Goal: Communication & Community: Answer question/provide support

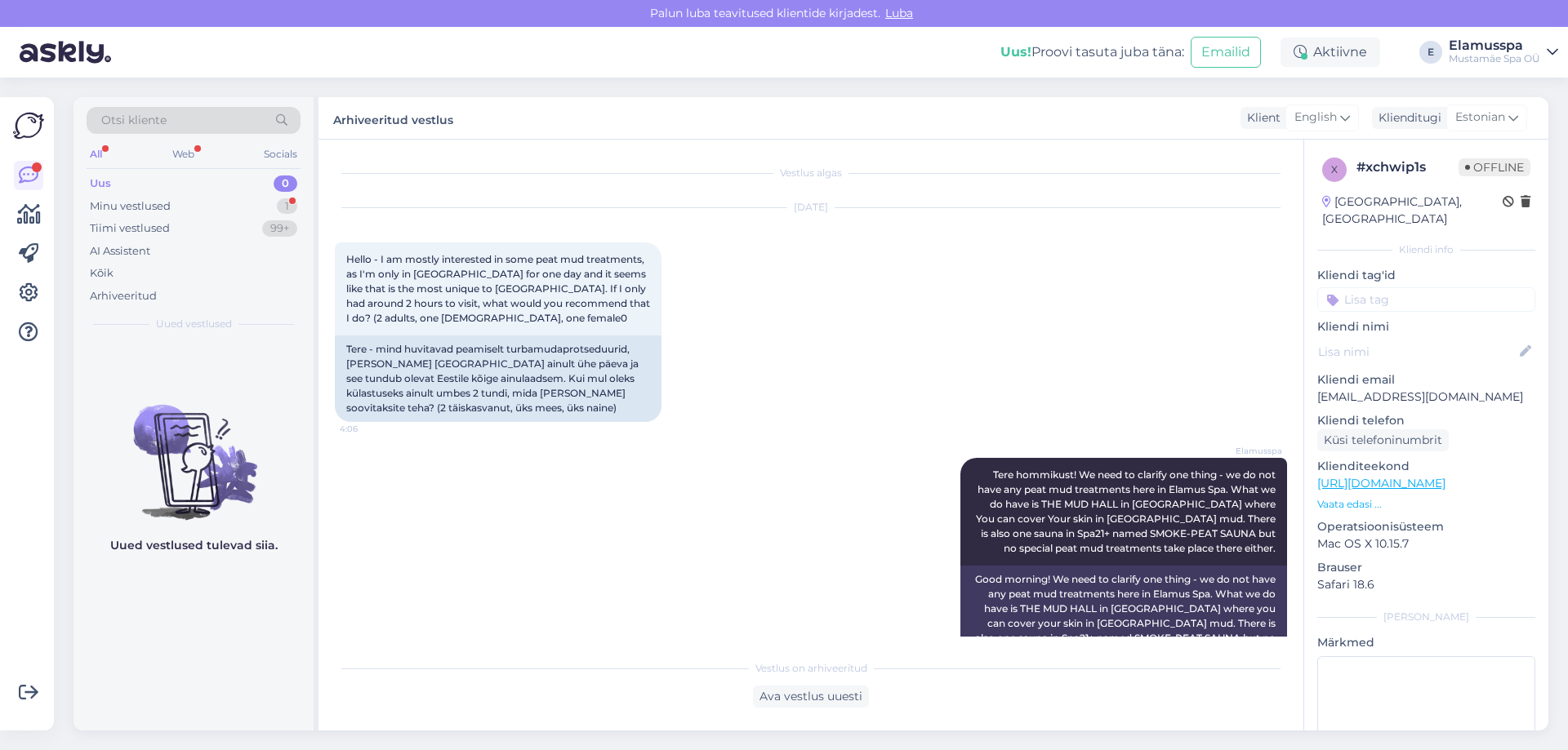
scroll to position [361, 0]
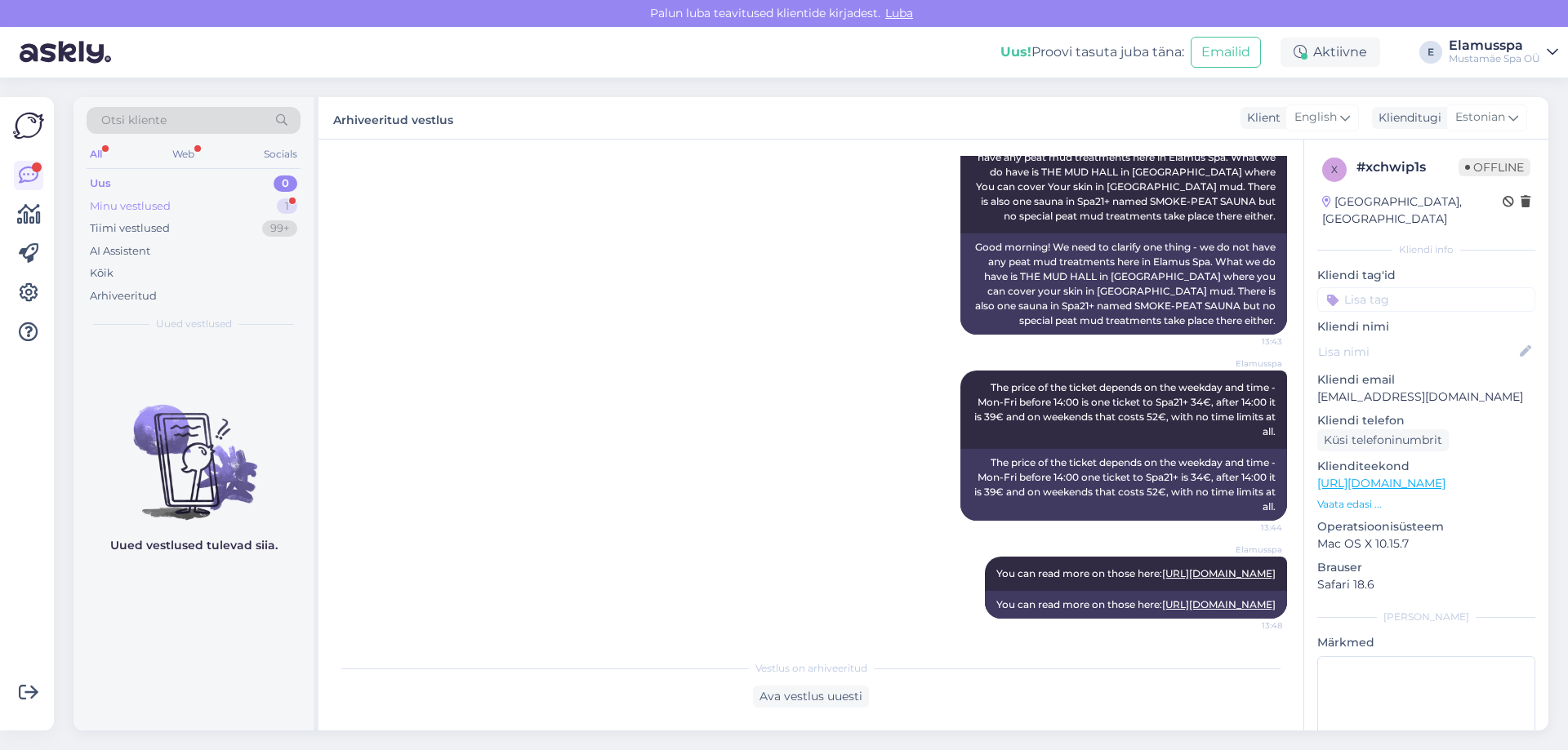
click at [251, 207] on div "Minu vestlused 1" at bounding box center [193, 206] width 214 height 23
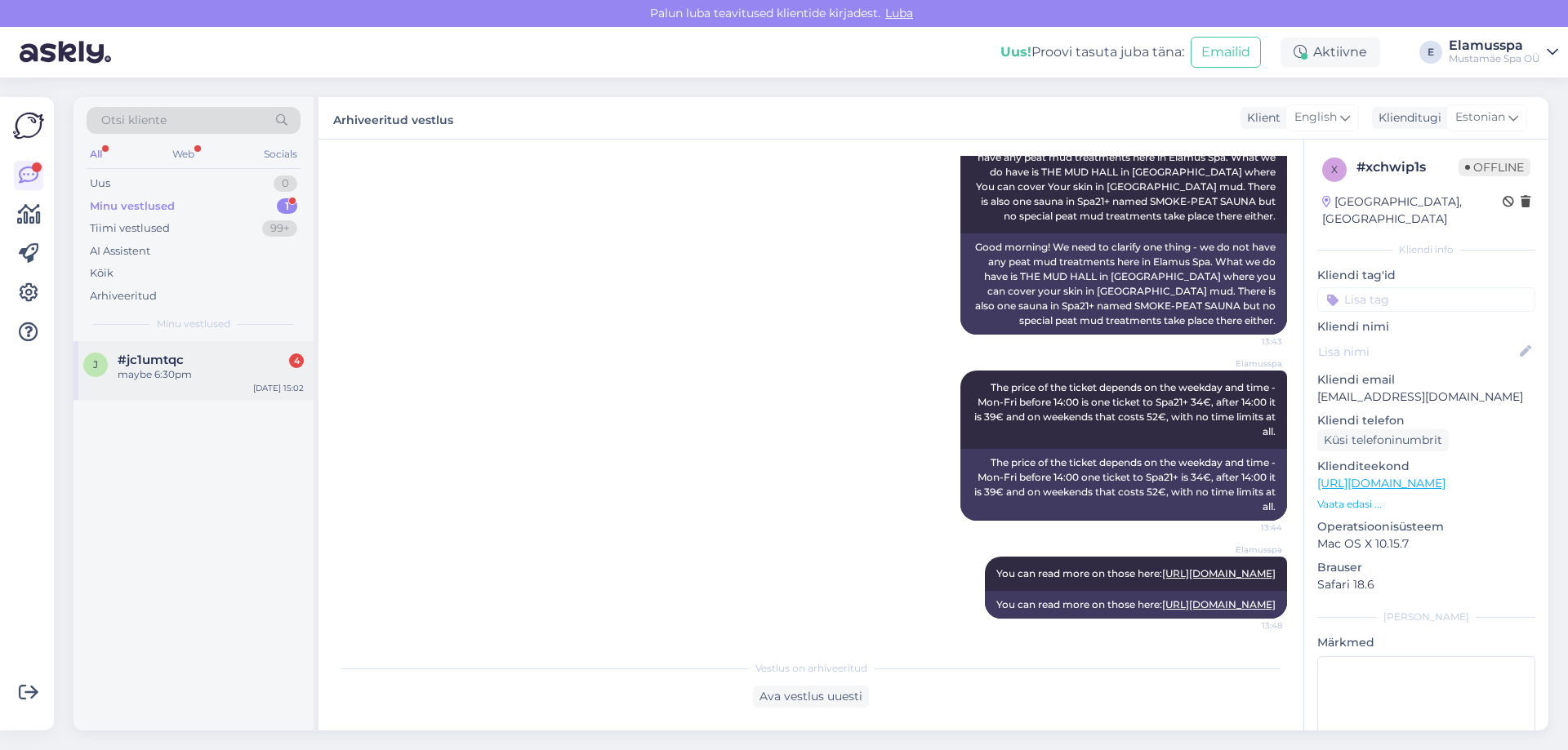
click at [161, 380] on div "maybe 6:30pm" at bounding box center [210, 375] width 187 height 14
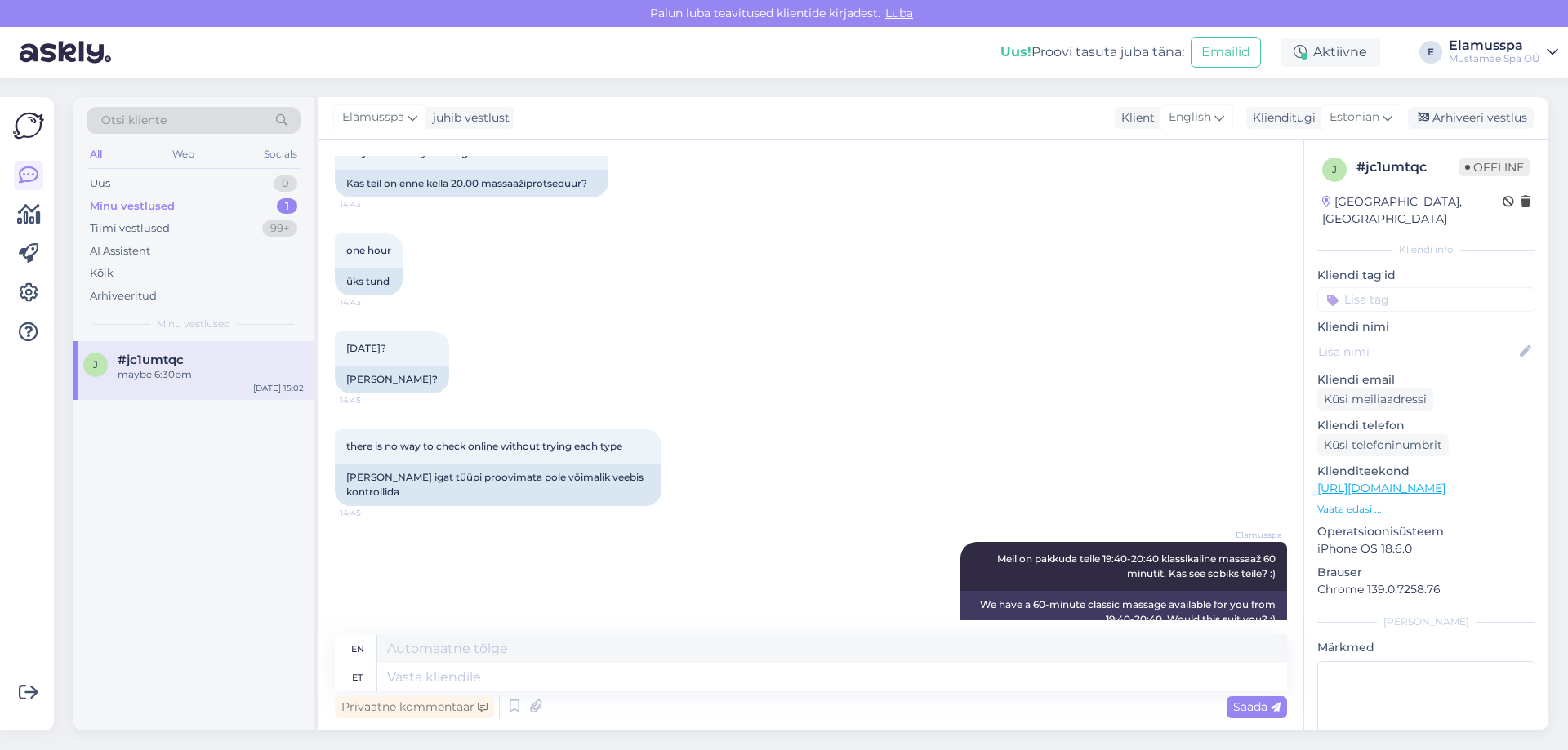
scroll to position [1613, 0]
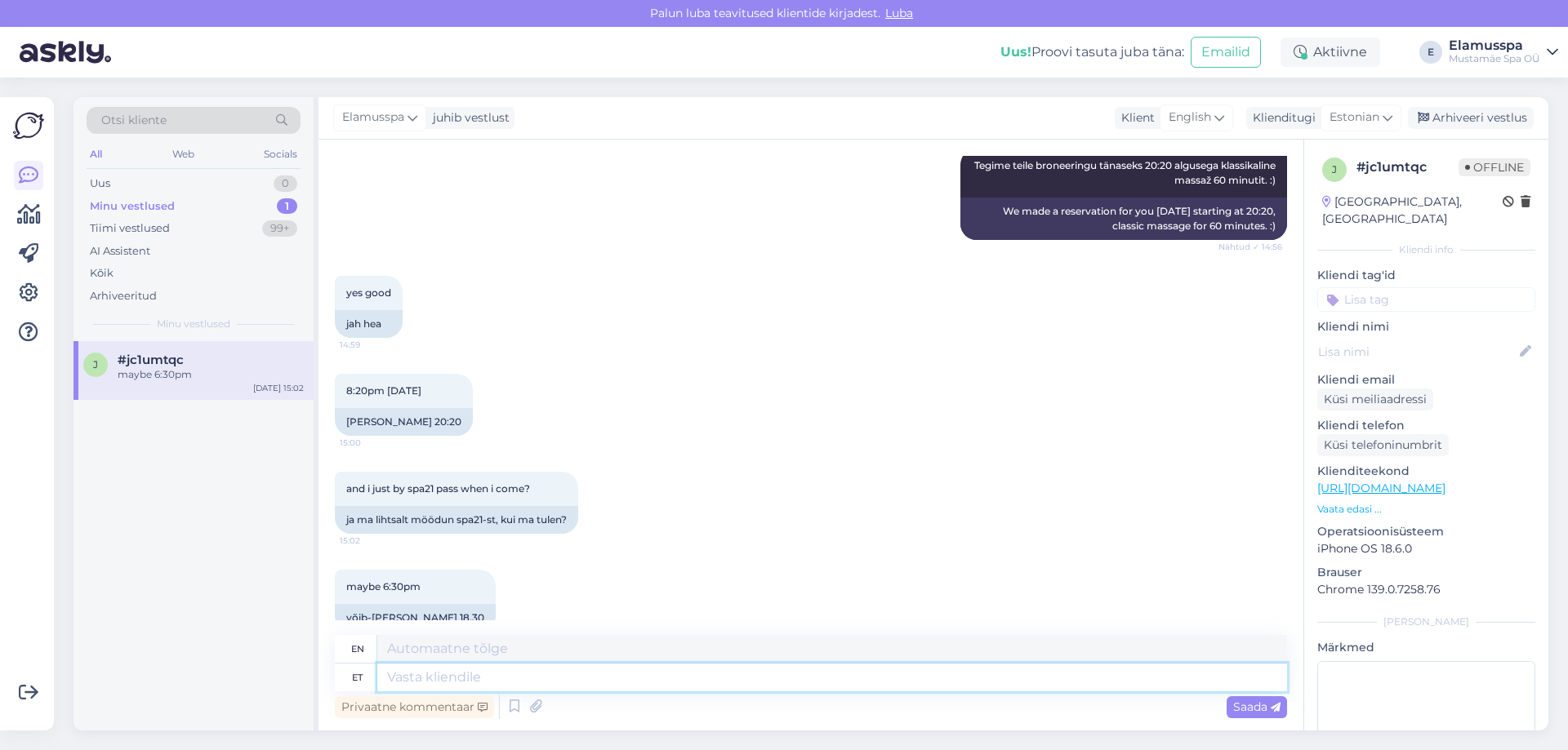
click at [564, 675] on textarea at bounding box center [831, 677] width 910 height 28
type textarea "Jah,"
type textarea "Yes,"
type textarea "Jah, ja"
type textarea "Yes, and"
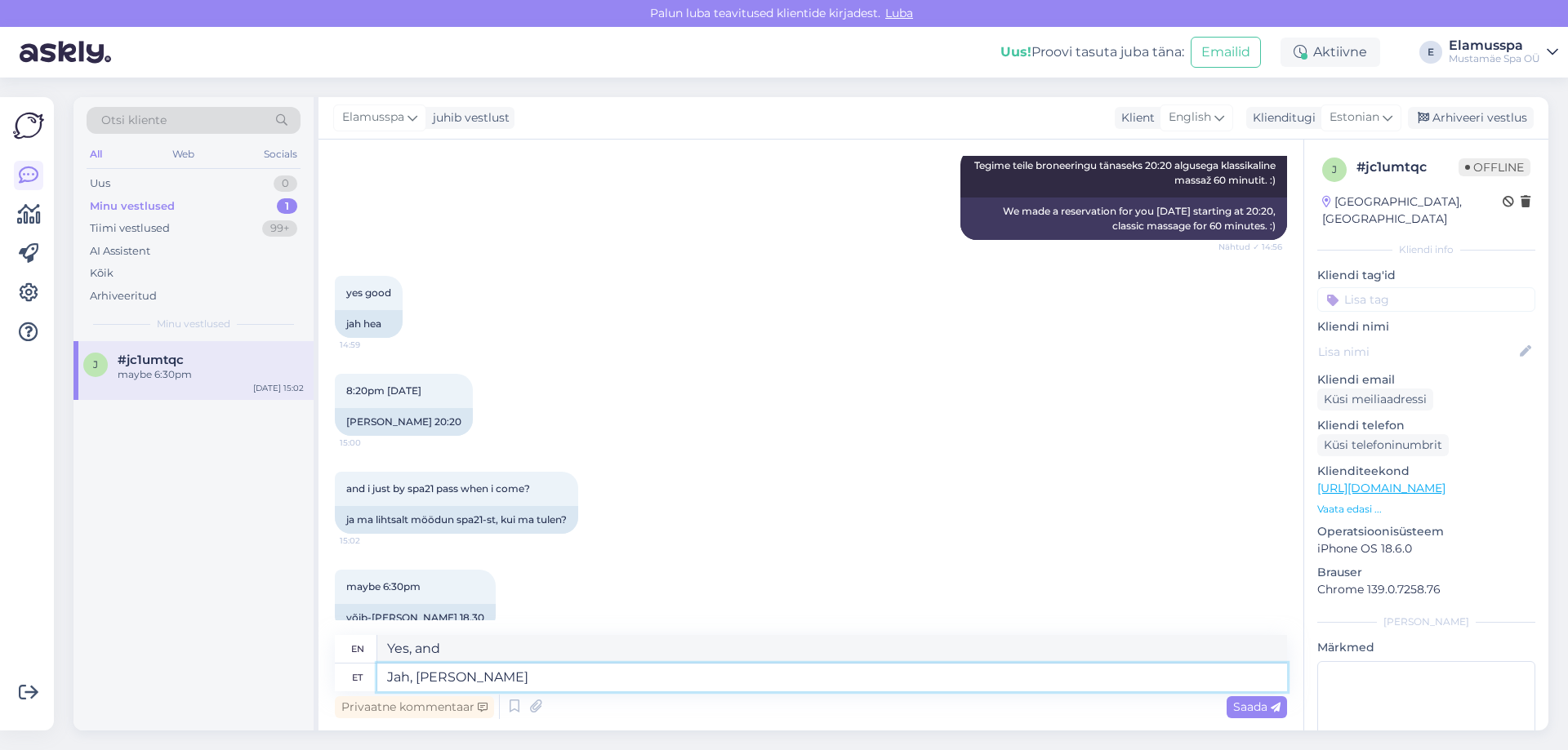
type textarea "Jah, [PERSON_NAME]"
type textarea "Yes, and at the checkout"
type textarea "Jah, [PERSON_NAME] kindlasti m"
type textarea "Yes, and at the checkout for sure"
type textarea "Jah, [PERSON_NAME] kindlasti mainige"
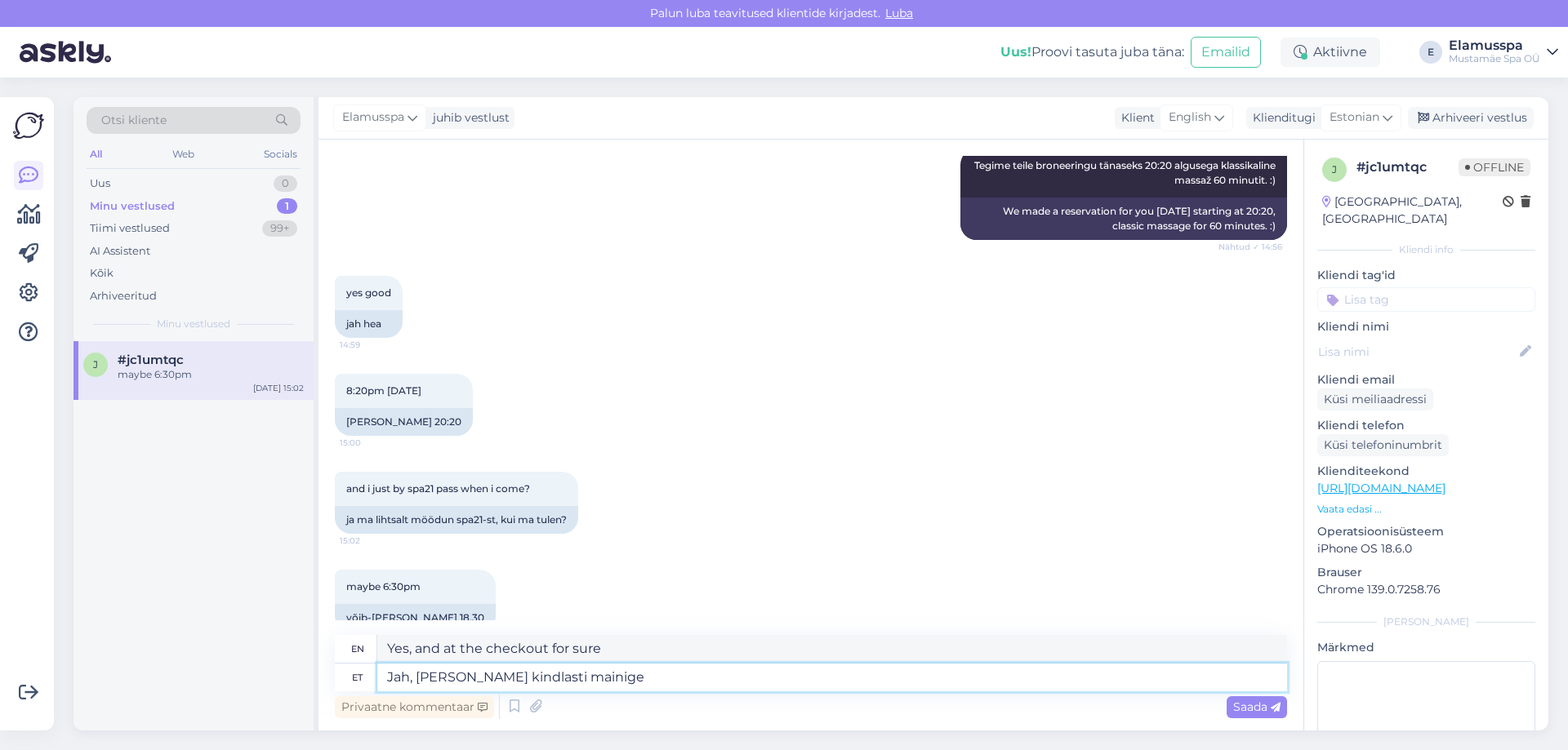
type textarea "Yes, and be sure to mention it at checkout"
type textarea "Jah, [PERSON_NAME] kindlasti mainige et"
type textarea "Yes, and be sure to mention that at checkout."
type textarea "Jah, [PERSON_NAME] kindlasti mainige et teil o"
type textarea "Yes, and be sure to mention at checkout that you have"
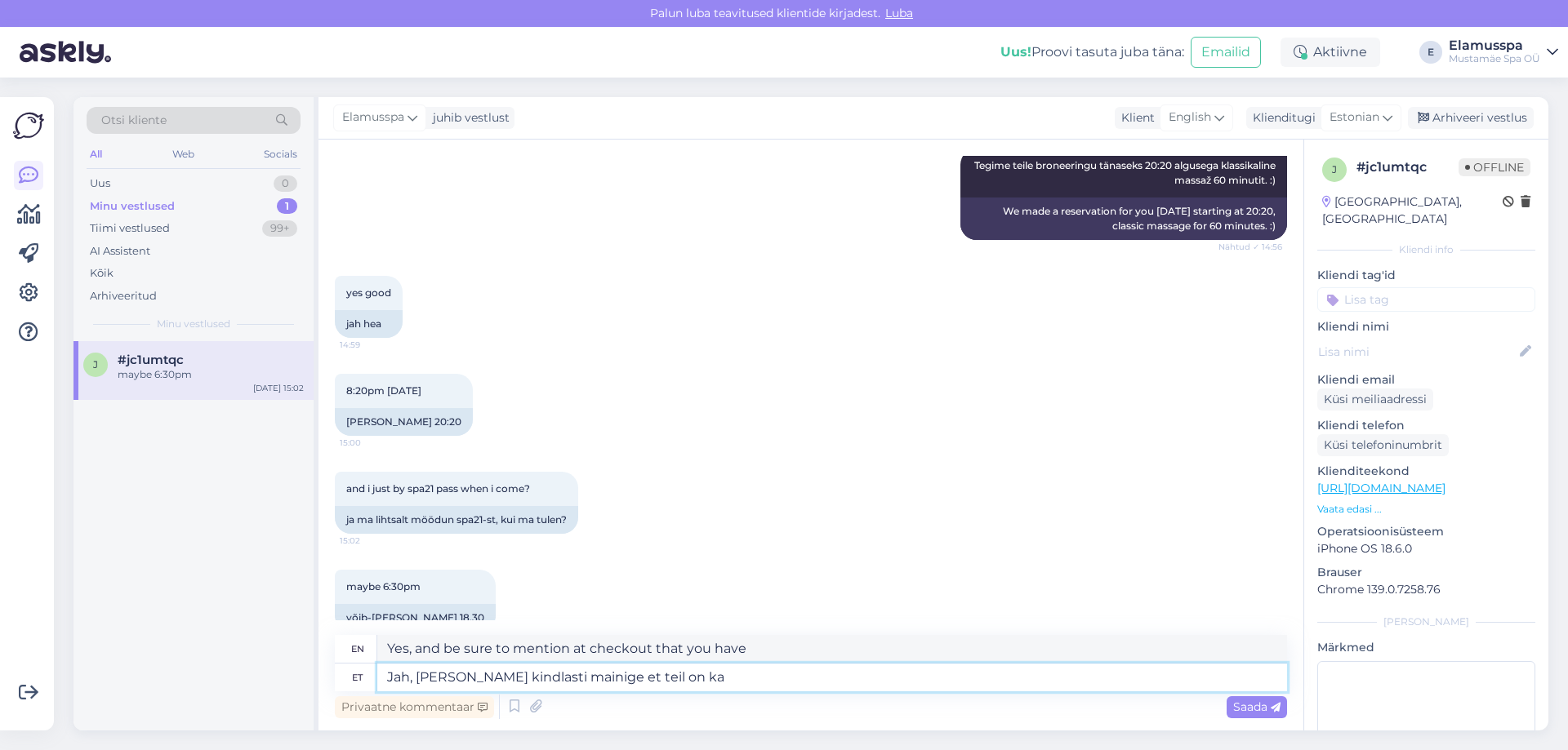
type textarea "Jah, [PERSON_NAME] kindlasti mainige et teil on ka m"
type textarea "Yes, and be sure to mention at checkout that you also have"
type textarea "Jah, [PERSON_NAME] kindlasti mainige et teil on ka massaaž"
type textarea "Yes, and be sure to mention at checkout that you also have a massage."
type textarea "Jah, [PERSON_NAME] kindlasti mainige et teil on ka massaaž broneeritud."
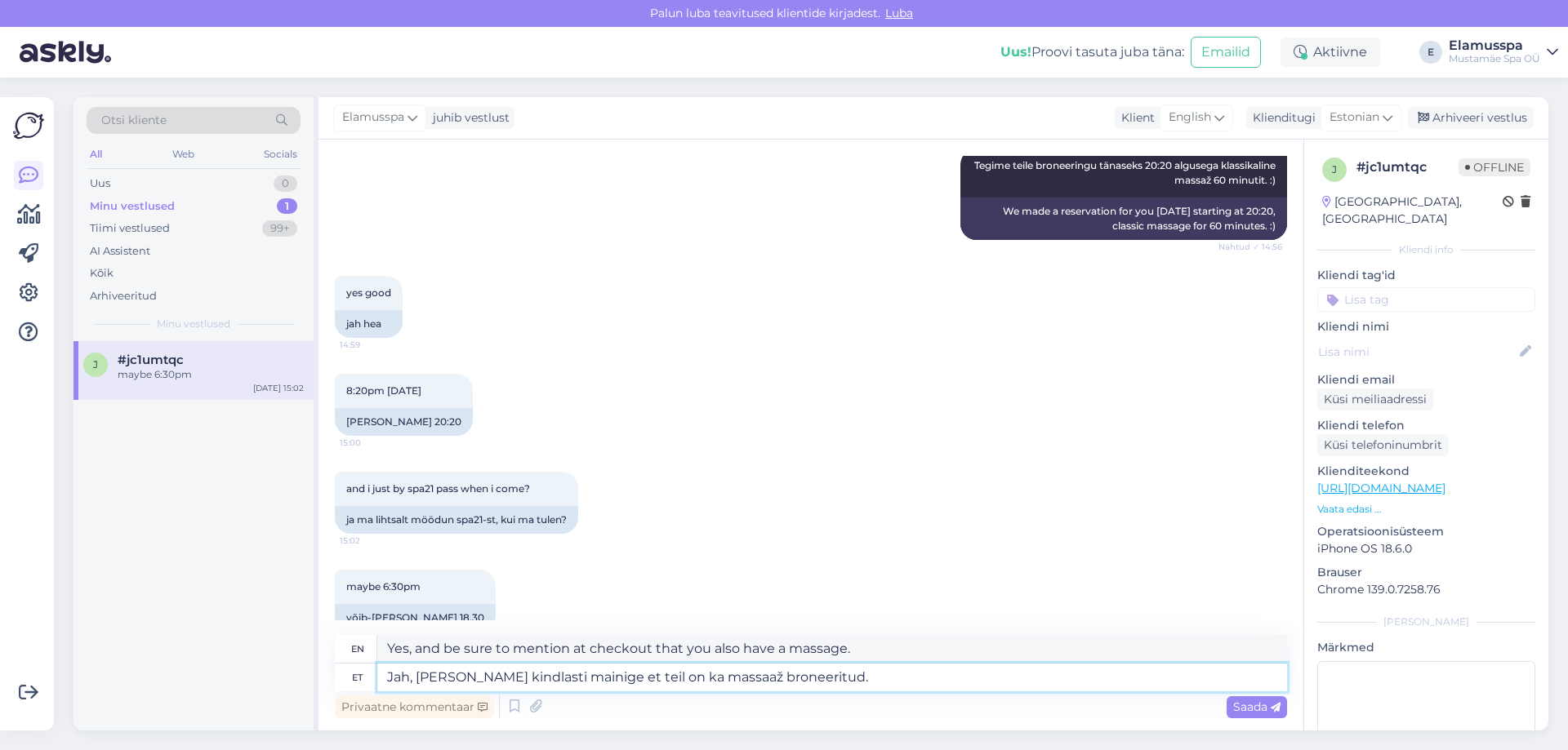
type textarea "Yes, and be sure to mention at checkout that you have also booked a massage."
type textarea "Jah, [PERSON_NAME] kindlasti mainige et teil on ka massaaž broneeritud."
type textarea "Yes, and be sure to mention at checkout that you have also booked a massage."
type textarea "Jah, [PERSON_NAME] kindlasti mainige et teil on ka massaaž broneeritud. [GEOGRA…"
type textarea "Yes, and be sure to mention at checkout that you have also booked a massage. Wi…"
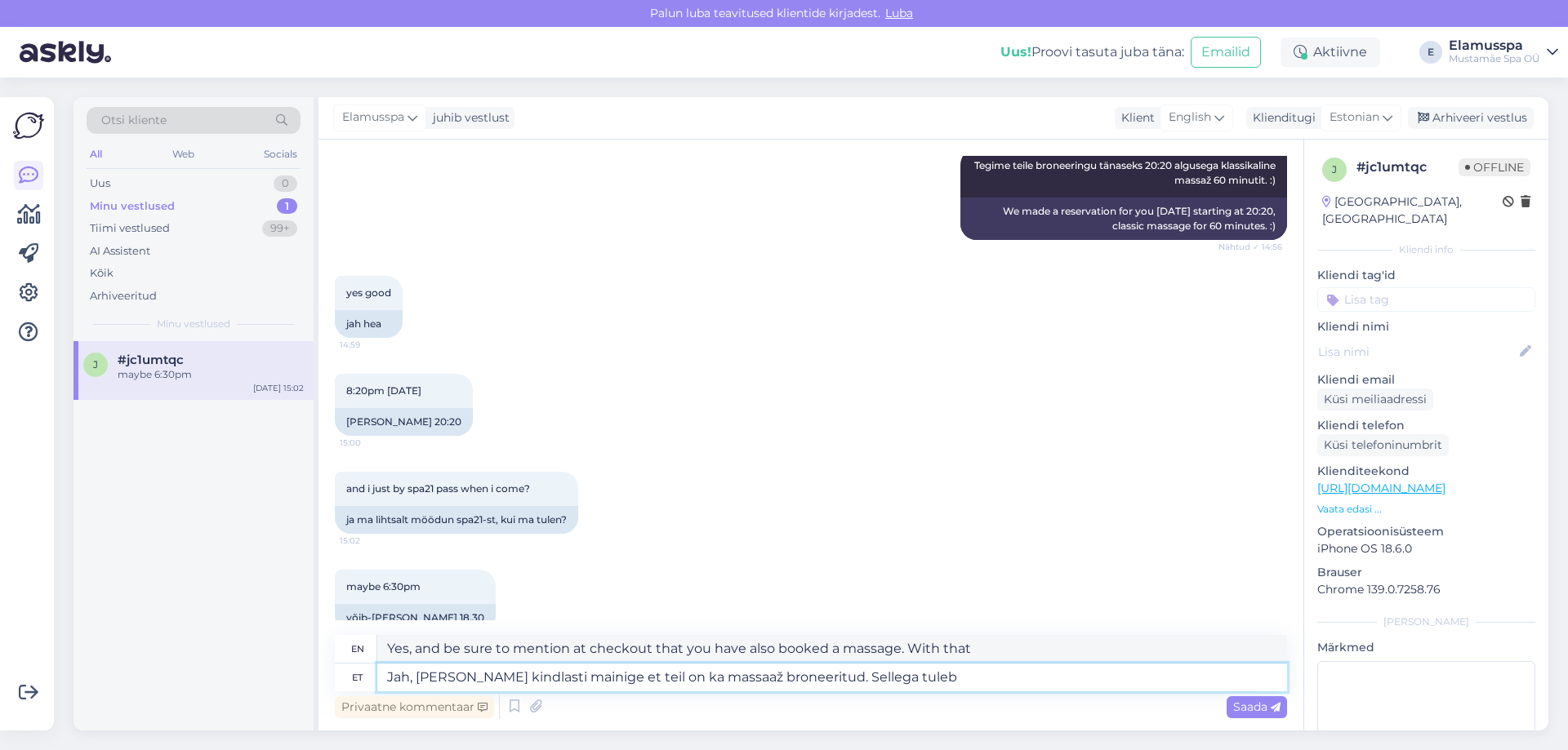
type textarea "Jah, [PERSON_NAME] kindlasti mainige et teil on ka massaaž broneeritud. Sellega…"
type textarea "Yes, and be sure to mention at checkout that you have also booked a massage. Th…"
type textarea "Jah, [PERSON_NAME] kindlasti mainige et teil on ka massaaž broneeritud. Sellega…"
type textarea "Yes, and be sure to mention at checkout that you have also booked a massage. Th…"
type textarea "Jah, [PERSON_NAME] kindlasti mainige et teil on ka massaaž broneeritud. Sellega…"
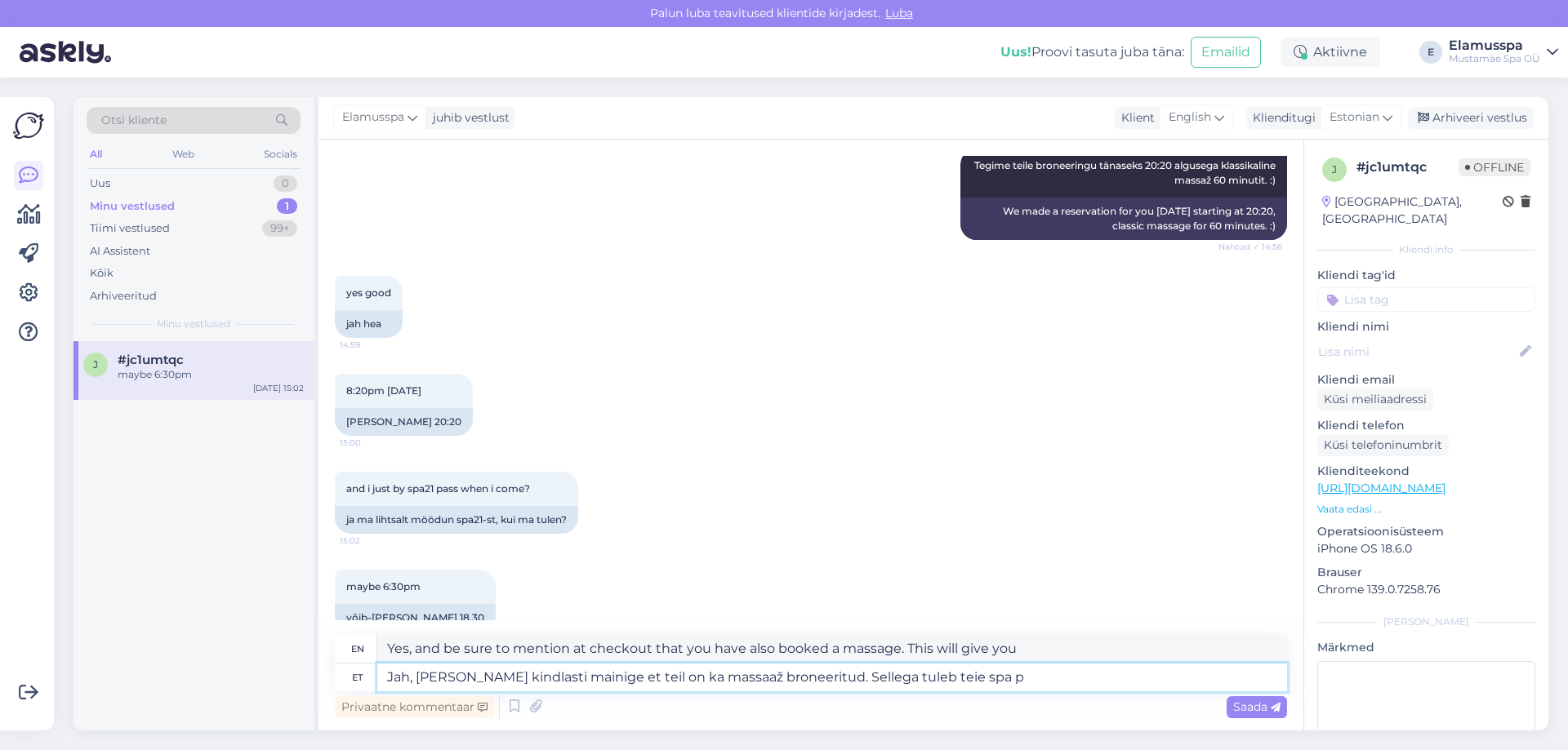
type textarea "Yes, and be sure to mention at checkout that you have a massage booked. This wi…"
type textarea "Jah, [PERSON_NAME] kindlasti mainige et teil on ka massaaž broneeritud. Sellega…"
type textarea "Yes, and be sure to mention at checkout that you have also booked a massage. Th…"
type textarea "Jah, [PERSON_NAME] kindlasti mainige et teil on ka massaaž broneeritud. Sellega…"
type textarea "Yes, and be sure to mention at checkout that you have also booked a massage. Th…"
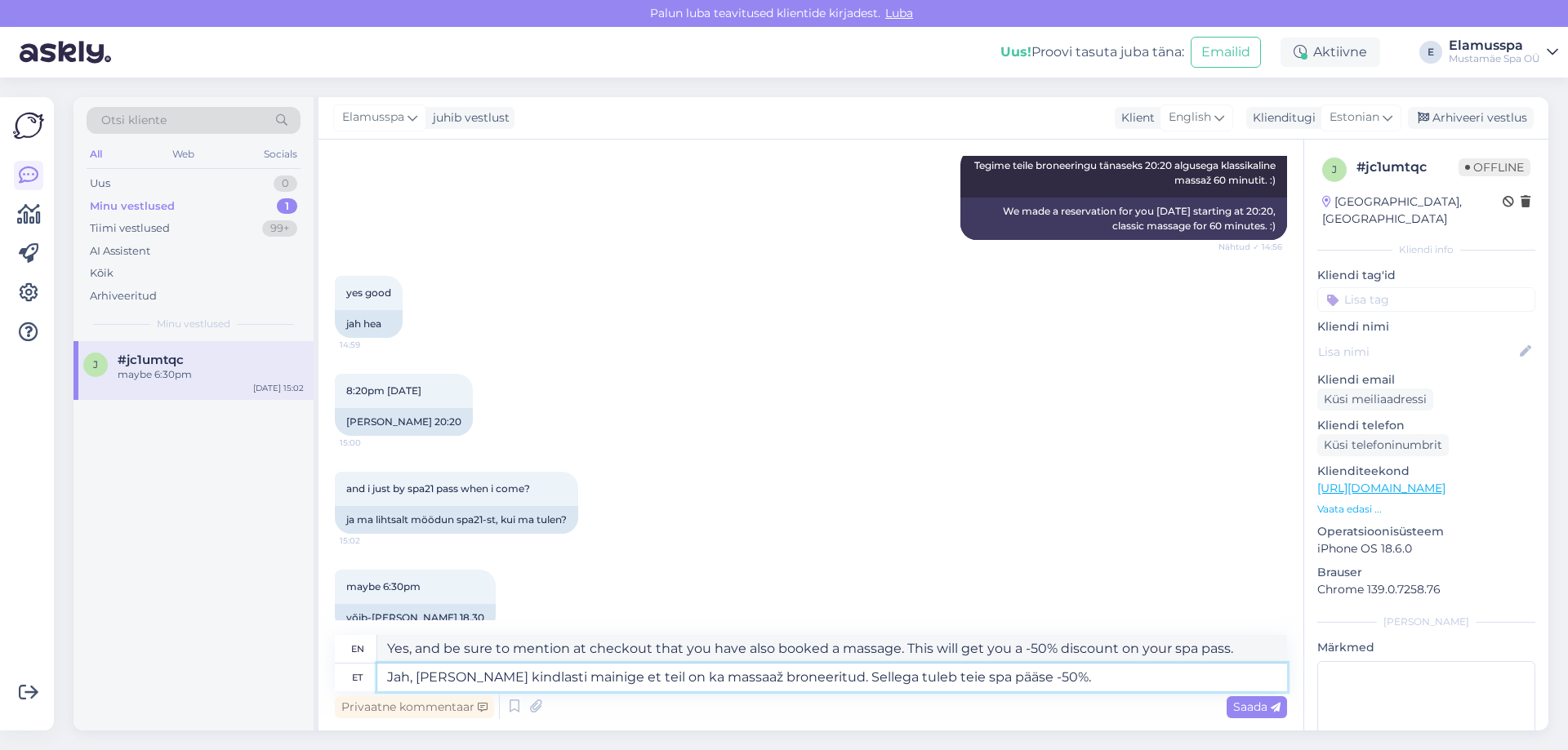
type textarea "Jah, [PERSON_NAME] kindlasti mainige et teil on ka massaaž broneeritud. Sellega…"
type textarea "Yes, and be sure to mention at checkout that you have also booked a massage. Th…"
type textarea "Jah, [PERSON_NAME] kindlasti mainige et teil on ka massaaž broneeritud. Sellega…"
type textarea "Yes, and be sure to mention at checkout that you have also booked a massage. Th…"
type textarea "Jah, [PERSON_NAME] kindlasti mainige et teil on ka massaaž broneeritud. Sellega…"
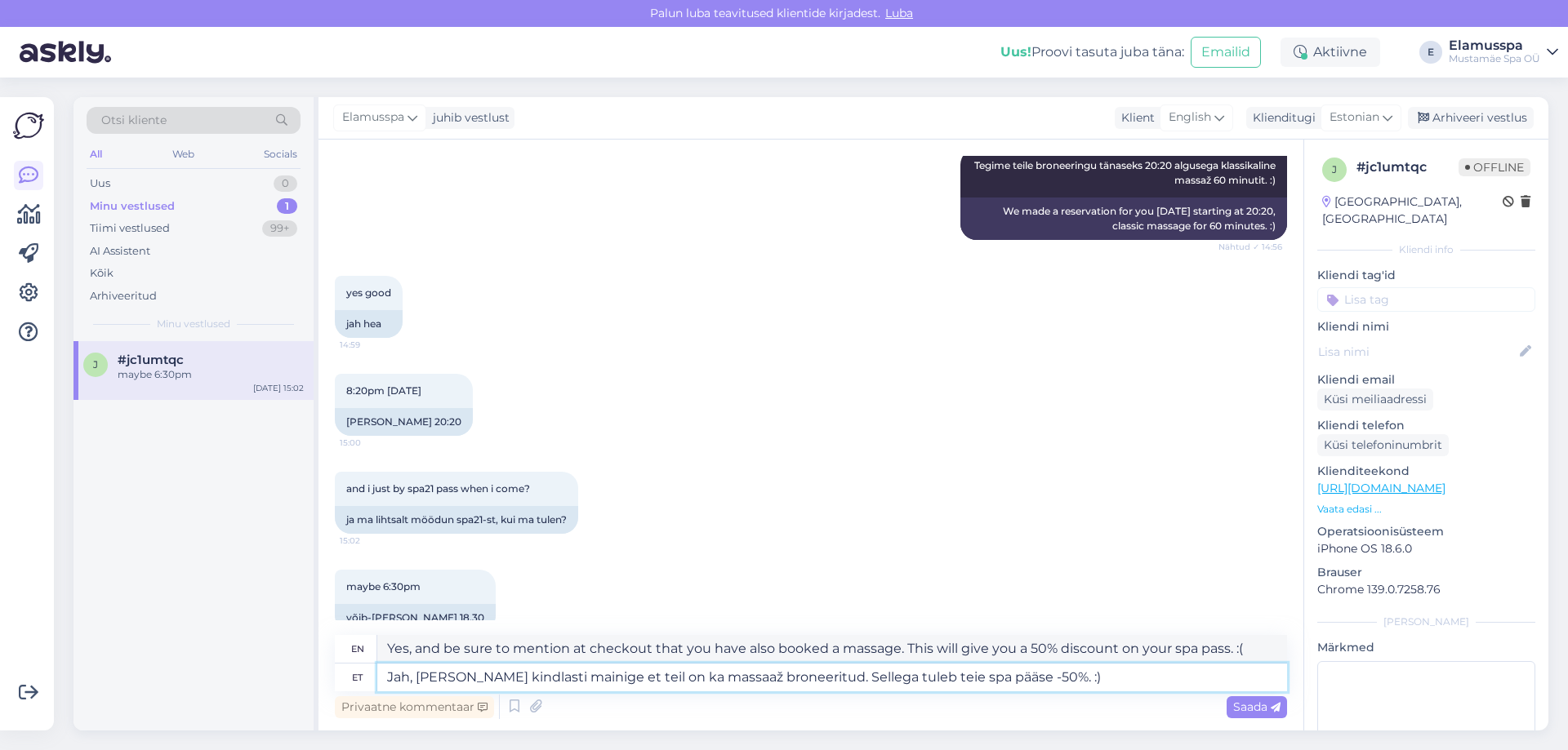
type textarea "Yes, and be sure to mention at checkout that you have also booked a massage. Th…"
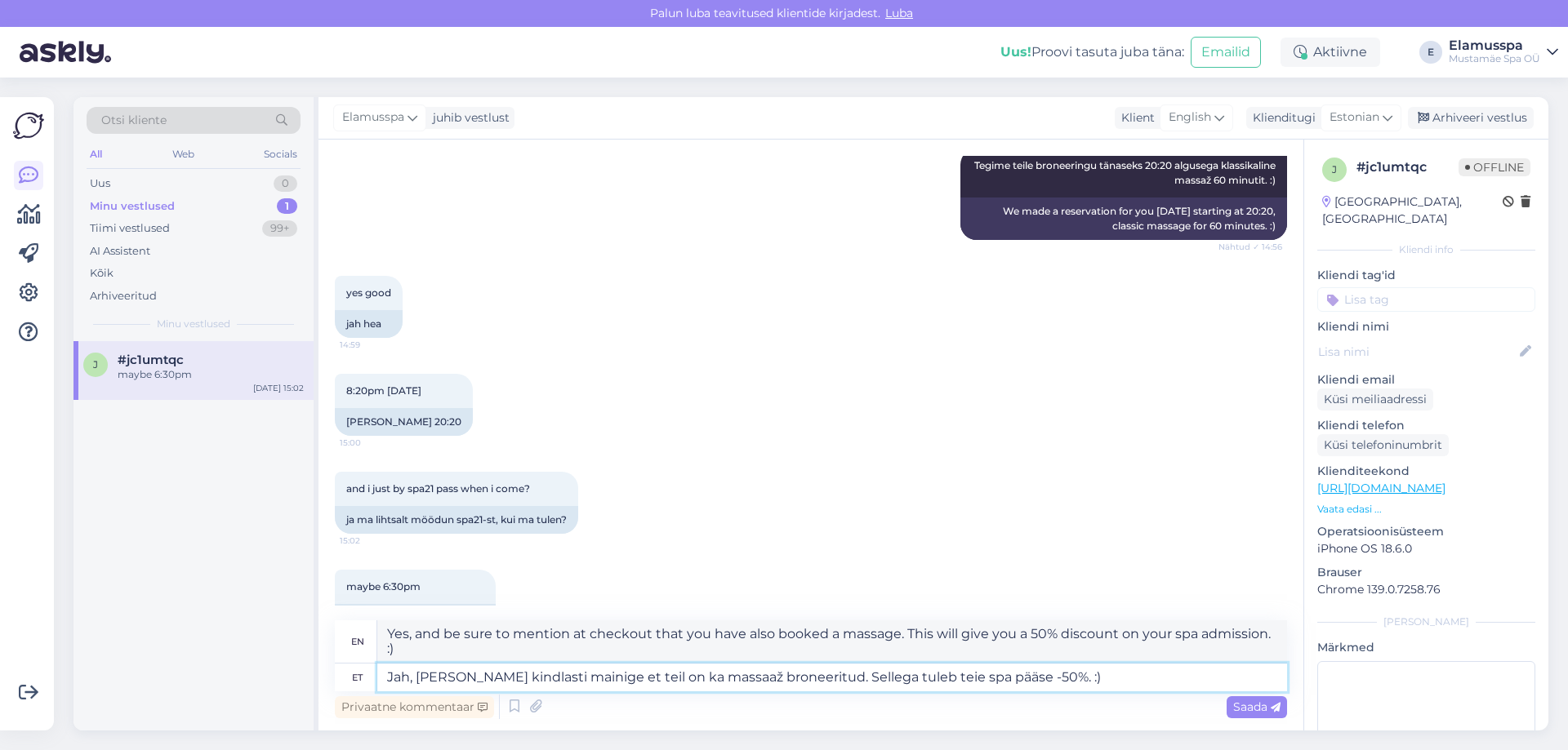
click at [474, 675] on textarea "Jah, [PERSON_NAME] kindlasti mainige et teil on ka massaaž broneeritud. Sellega…" at bounding box center [831, 677] width 910 height 28
type textarea "Jah, ja adminis kindlasti mainige et teil on ka massaaž broneeritud. Sellega tu…"
type textarea "Yes, and be sure to mention in the admin that you have also booked a massage. T…"
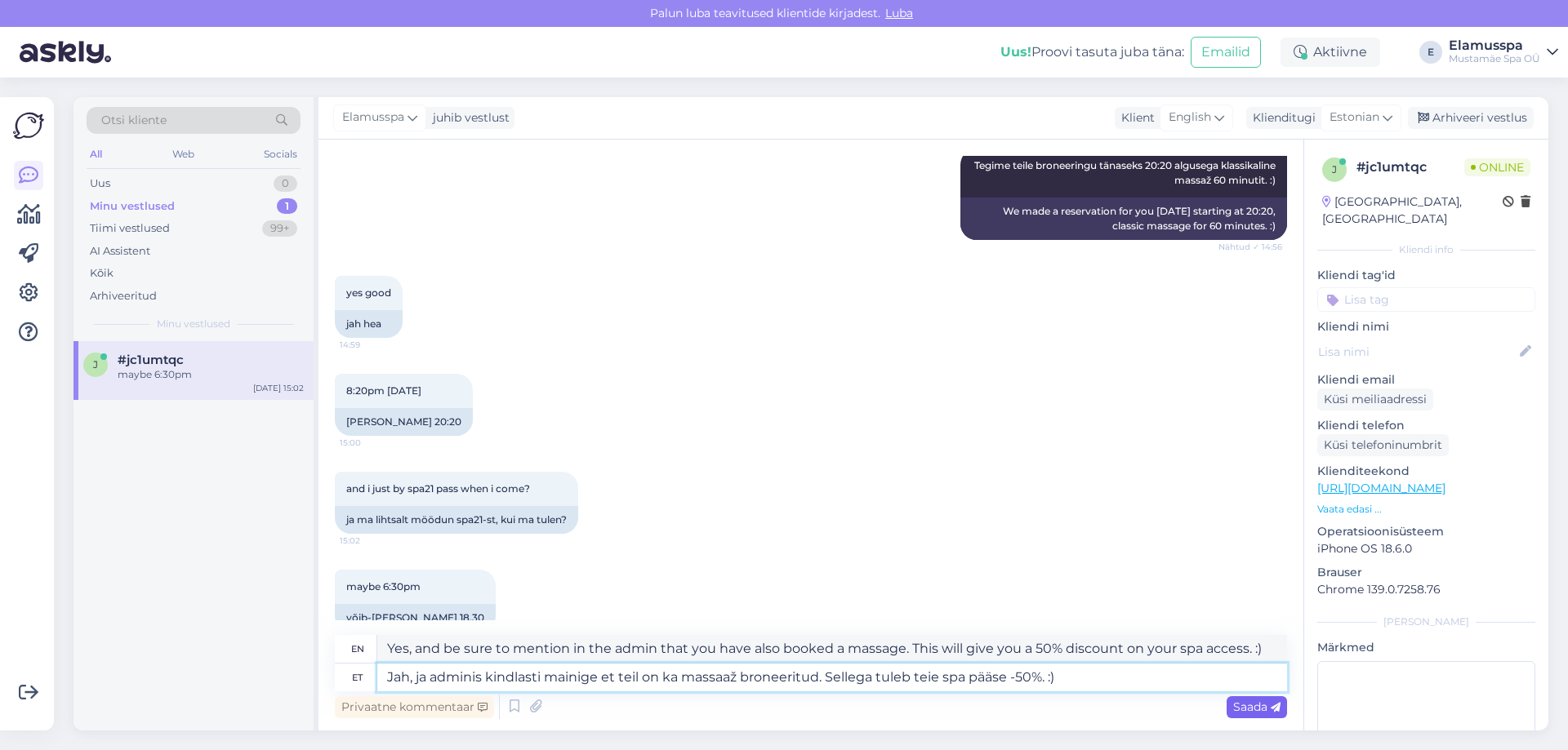
type textarea "Jah, ja adminis kindlasti mainige et teil on ka massaaž broneeritud. Sellega tu…"
click at [1250, 703] on span "Saada" at bounding box center [1257, 707] width 48 height 14
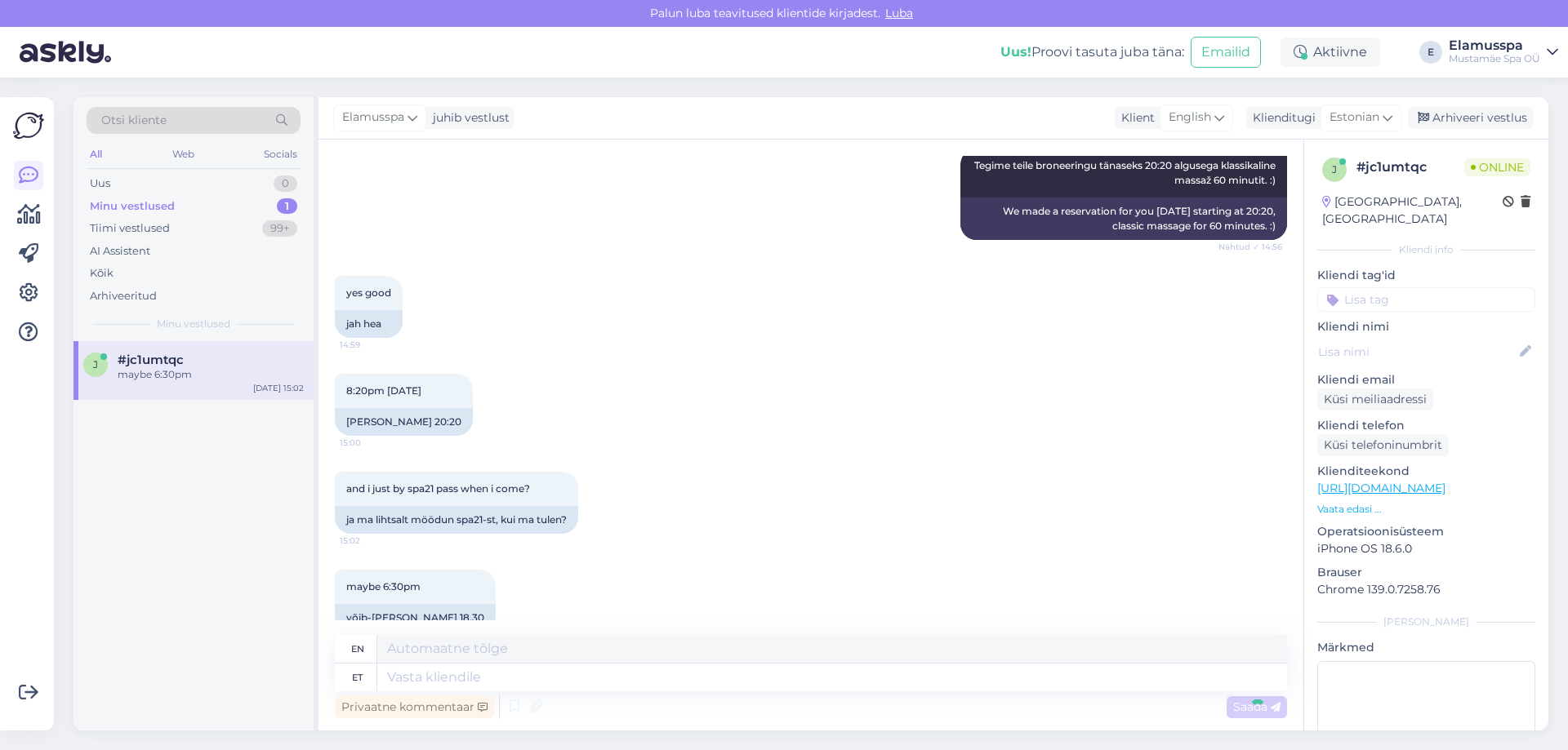
scroll to position [1754, 0]
